Goal: Obtain resource: Download file/media

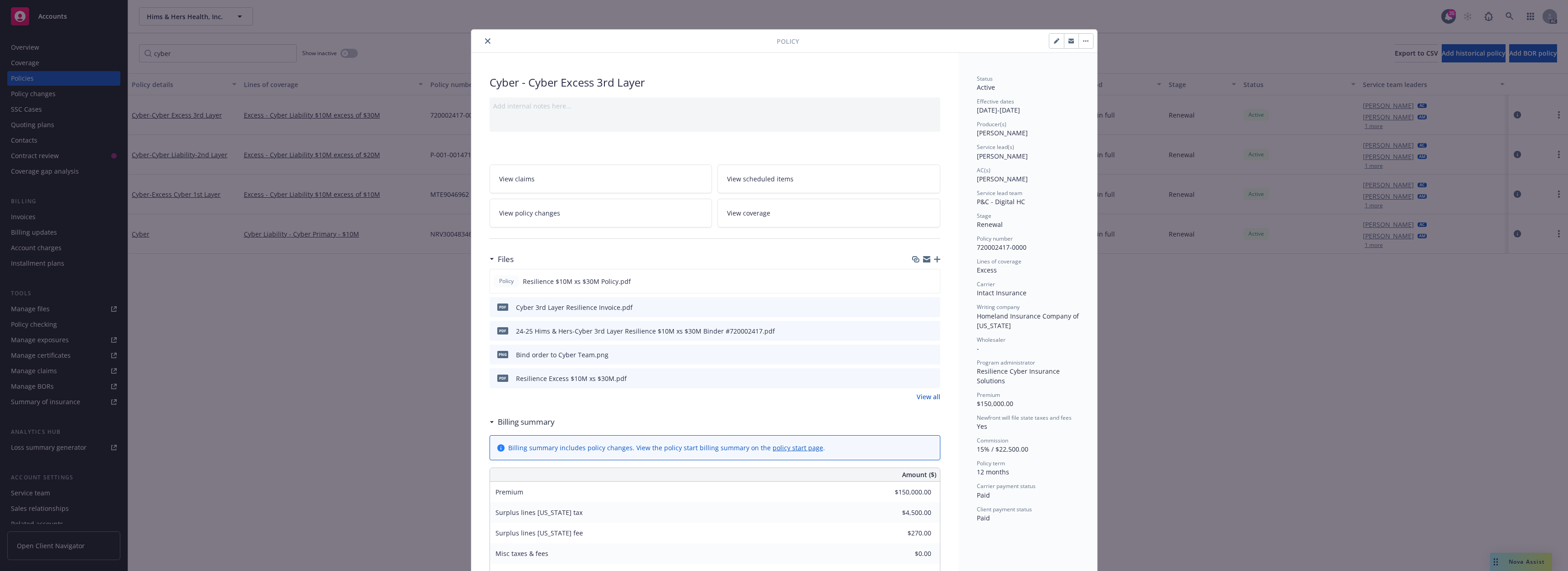
click at [485, 39] on icon "close" at bounding box center [488, 41] width 5 height 5
click at [485, 41] on icon "close" at bounding box center [488, 41] width 5 height 5
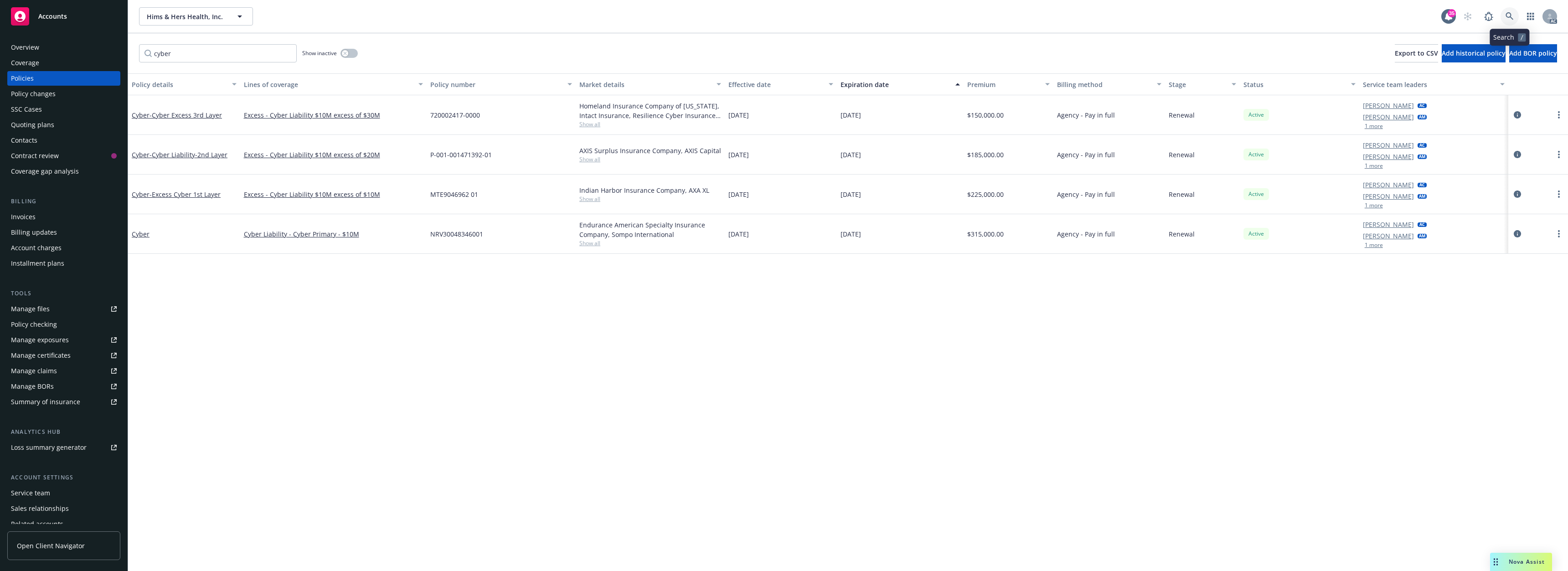
click at [1516, 17] on link at bounding box center [1510, 16] width 18 height 18
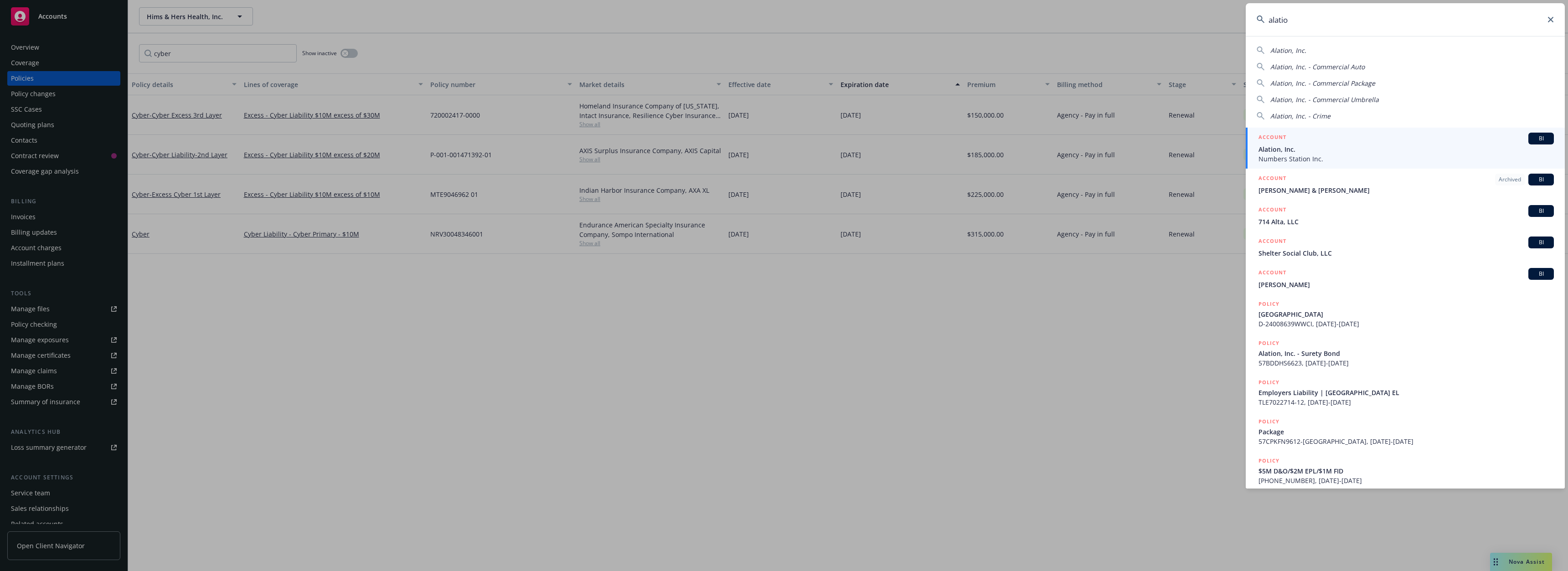
type input "alation"
click at [1280, 148] on span "Alation, Inc." at bounding box center [1406, 149] width 296 height 10
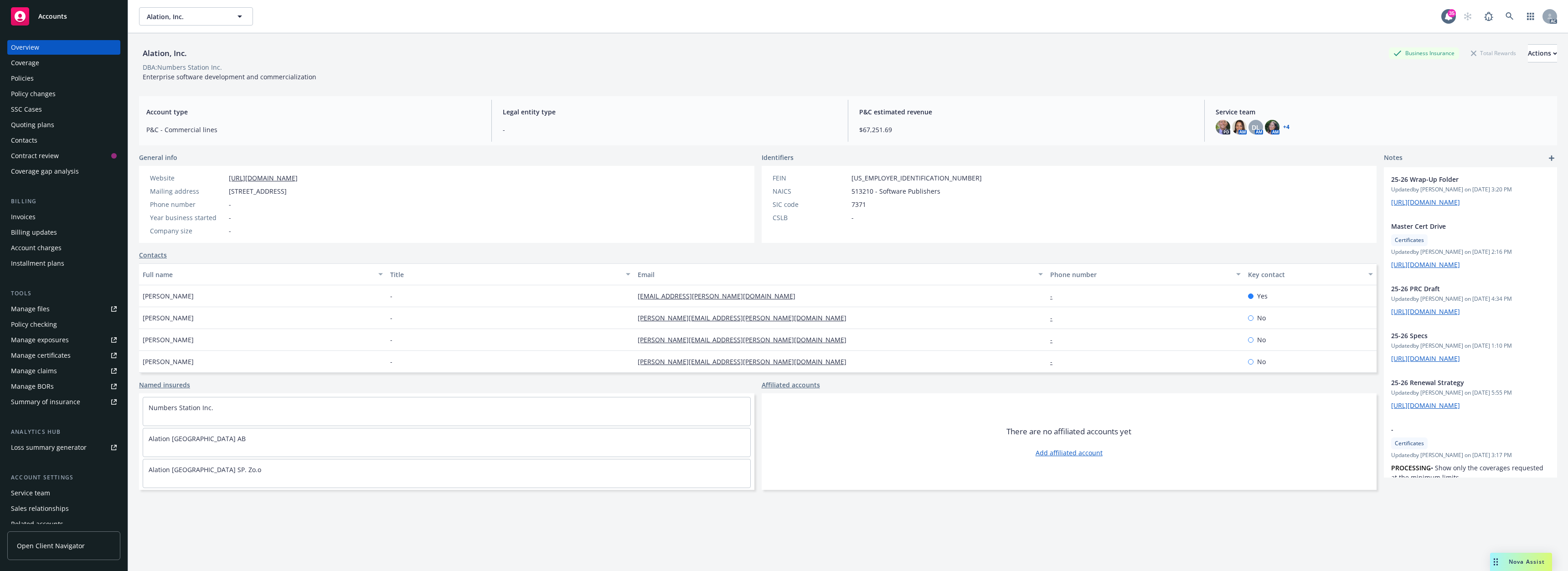
click at [39, 80] on div "Policies" at bounding box center [63, 79] width 106 height 14
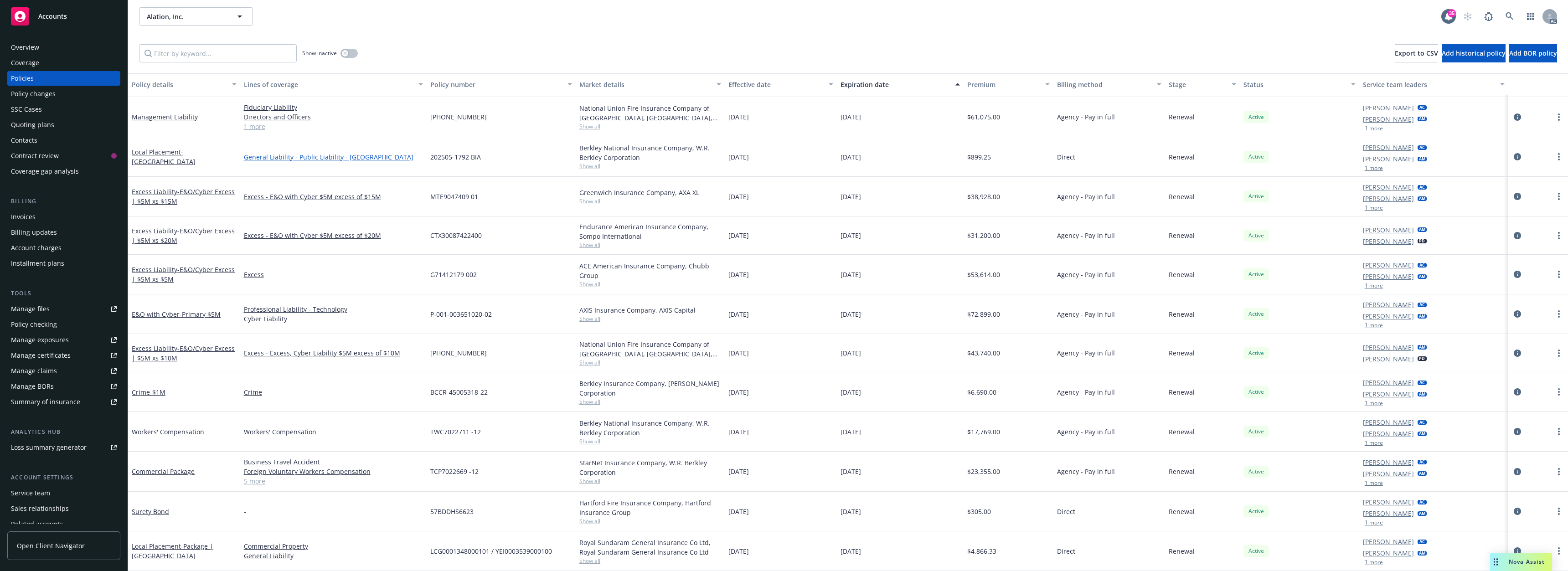
scroll to position [111, 0]
click at [214, 316] on span "- Primary $5M" at bounding box center [200, 314] width 41 height 9
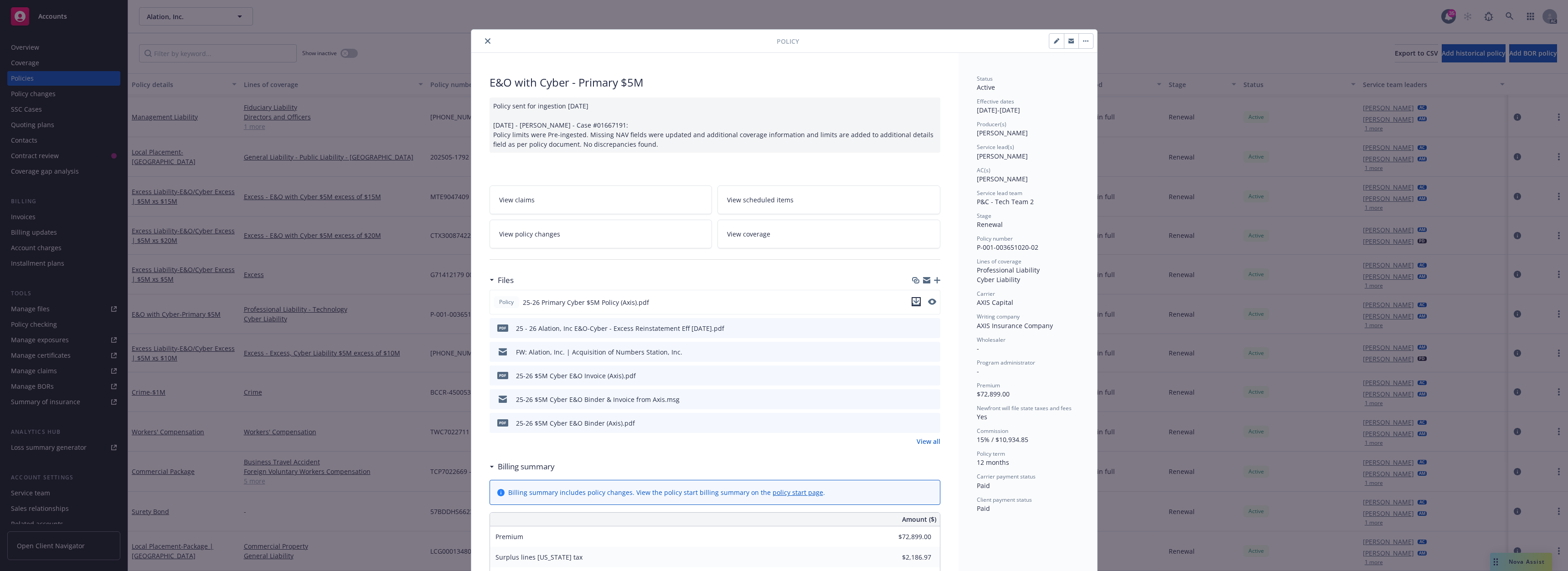
click at [913, 299] on icon "download file" at bounding box center [916, 302] width 7 height 7
click at [484, 35] on button "close" at bounding box center [488, 41] width 11 height 11
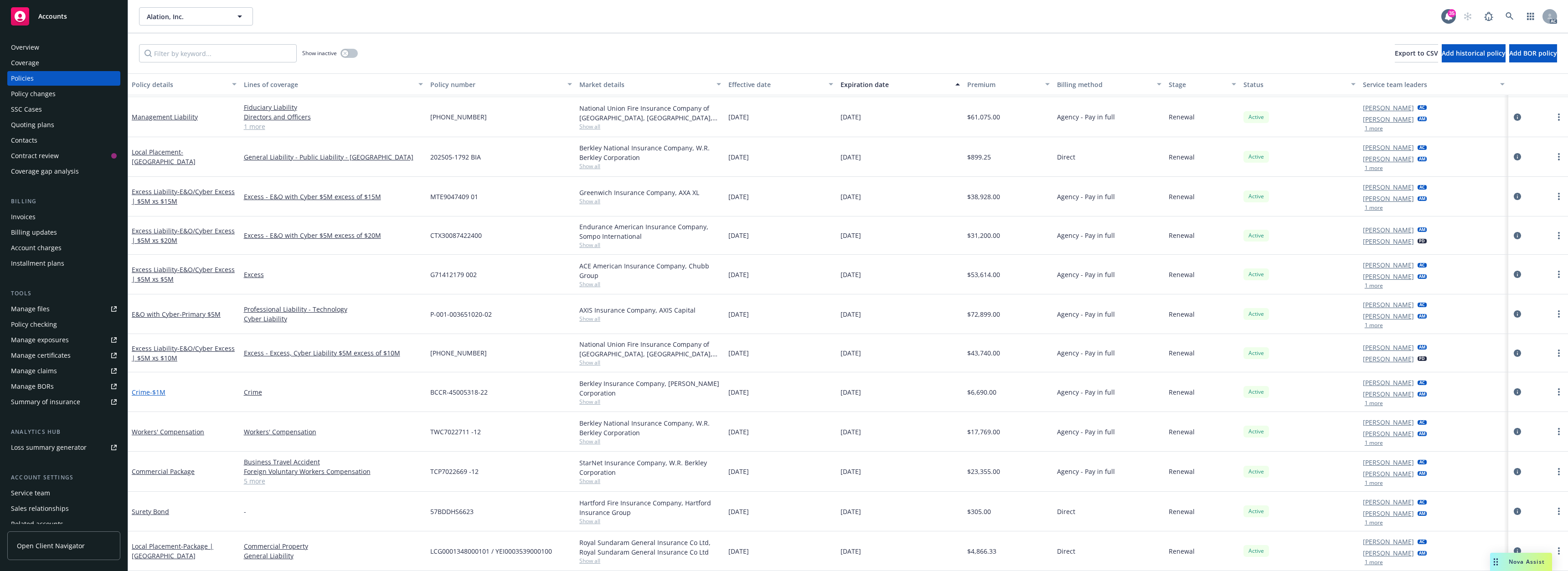
click at [155, 392] on span "- $1M" at bounding box center [157, 392] width 15 height 9
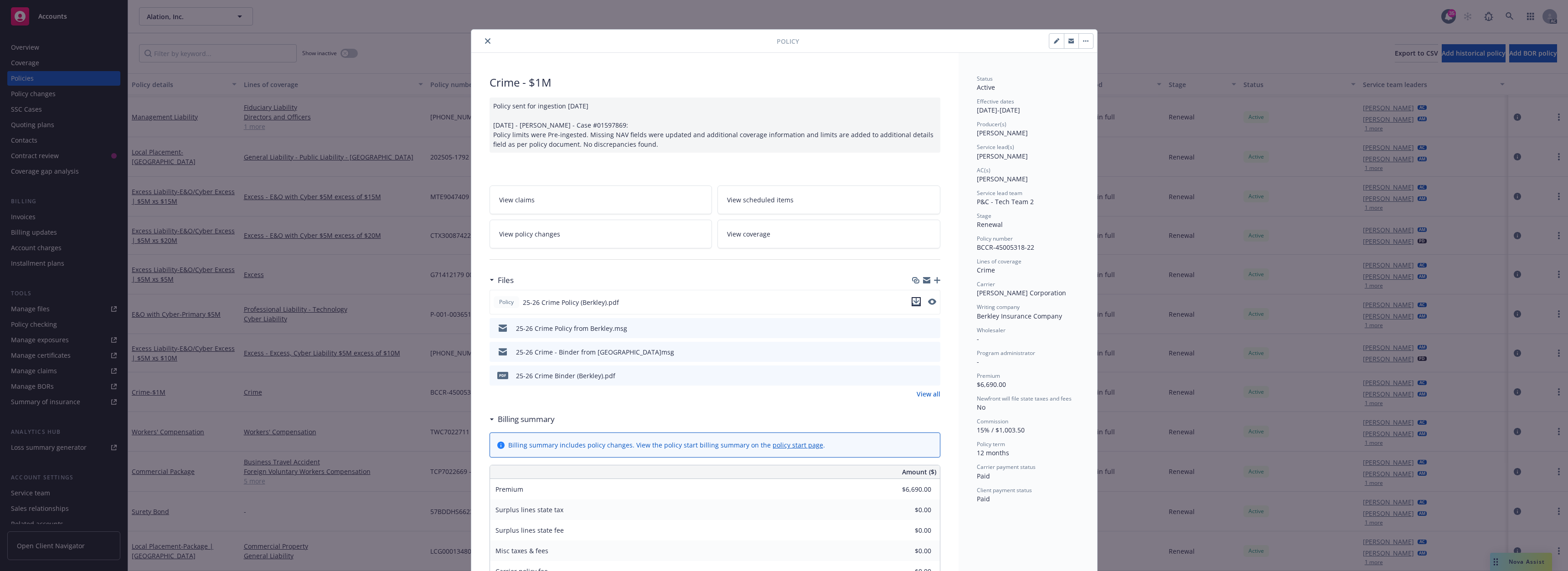
click at [915, 302] on icon "download file" at bounding box center [916, 302] width 7 height 7
click at [485, 41] on icon "close" at bounding box center [488, 41] width 5 height 5
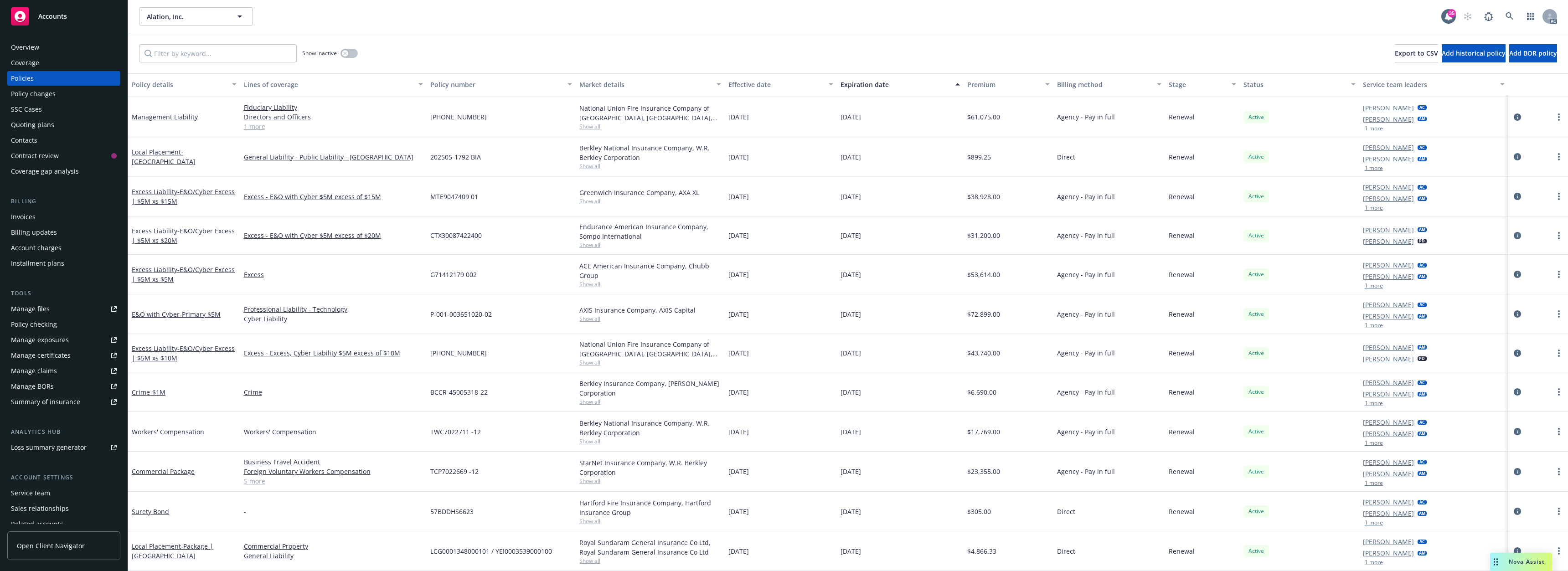
click at [185, 308] on div "E&O with Cyber - Primary $5M" at bounding box center [184, 314] width 112 height 40
click at [186, 311] on span "- Primary $5M" at bounding box center [200, 314] width 41 height 9
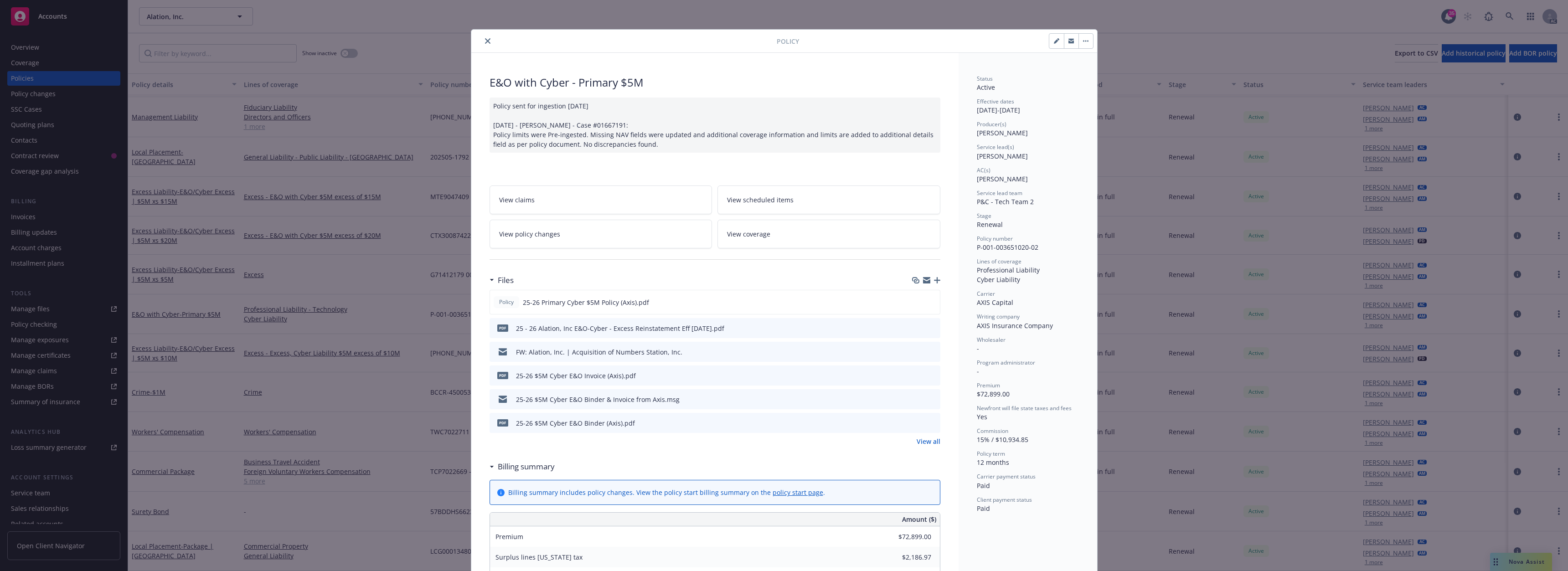
scroll to position [27, 0]
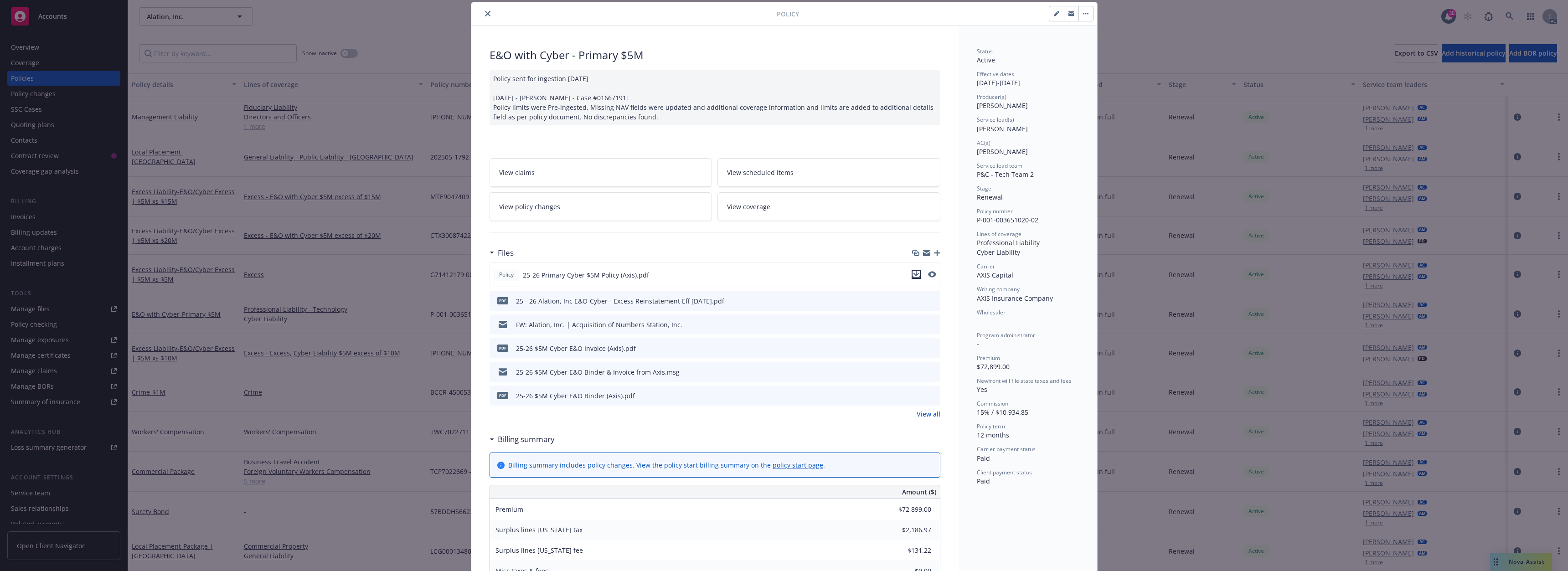
click at [913, 274] on icon "download file" at bounding box center [916, 275] width 7 height 7
